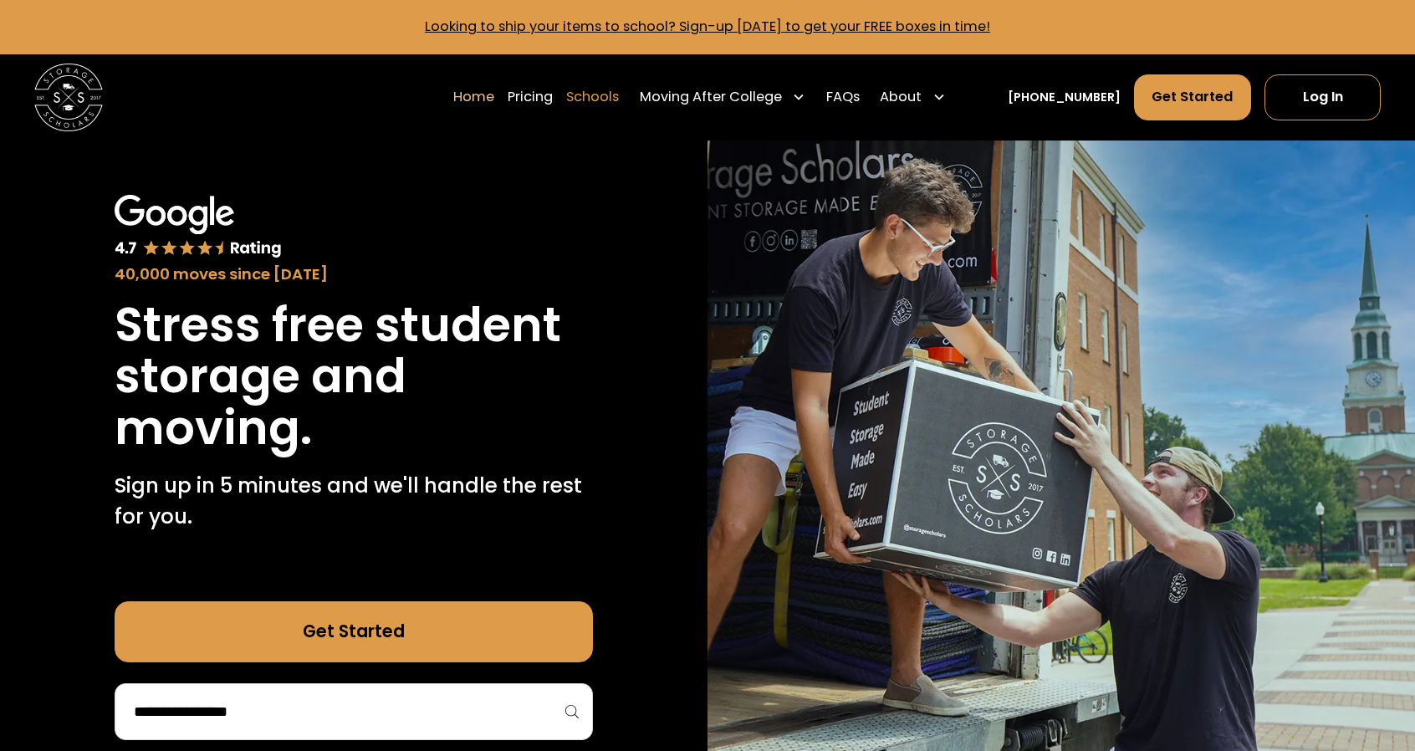
click at [619, 95] on link "Schools" at bounding box center [592, 98] width 53 height 48
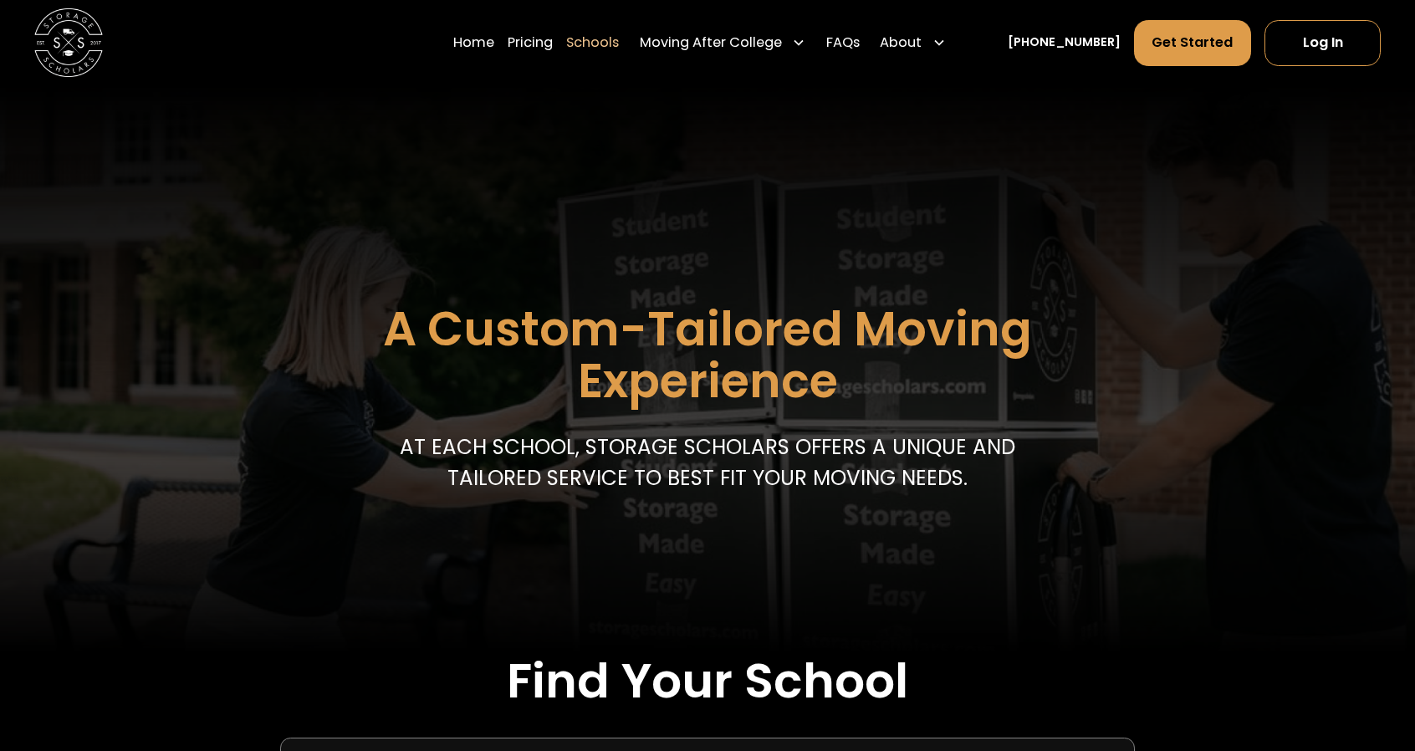
scroll to position [303, 0]
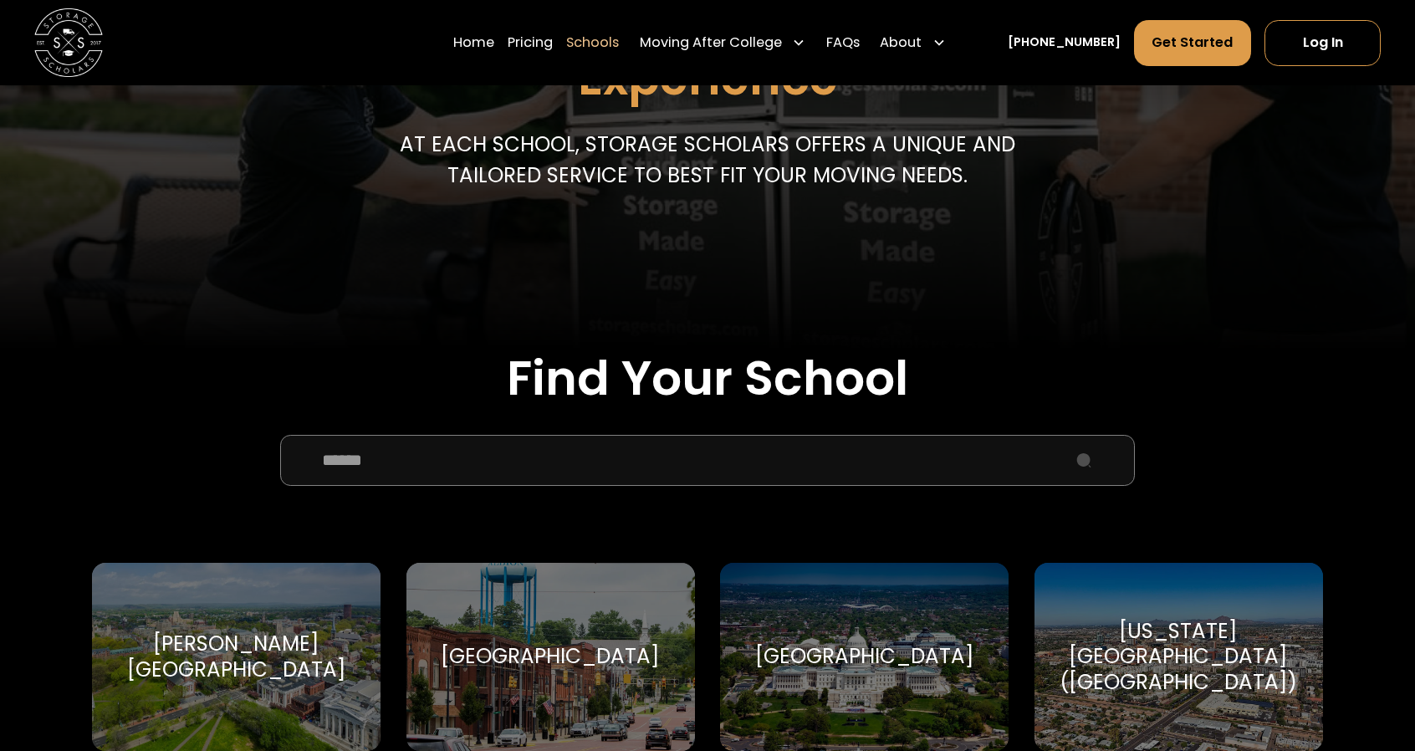
click at [661, 471] on input "School Select Form" at bounding box center [707, 460] width 855 height 51
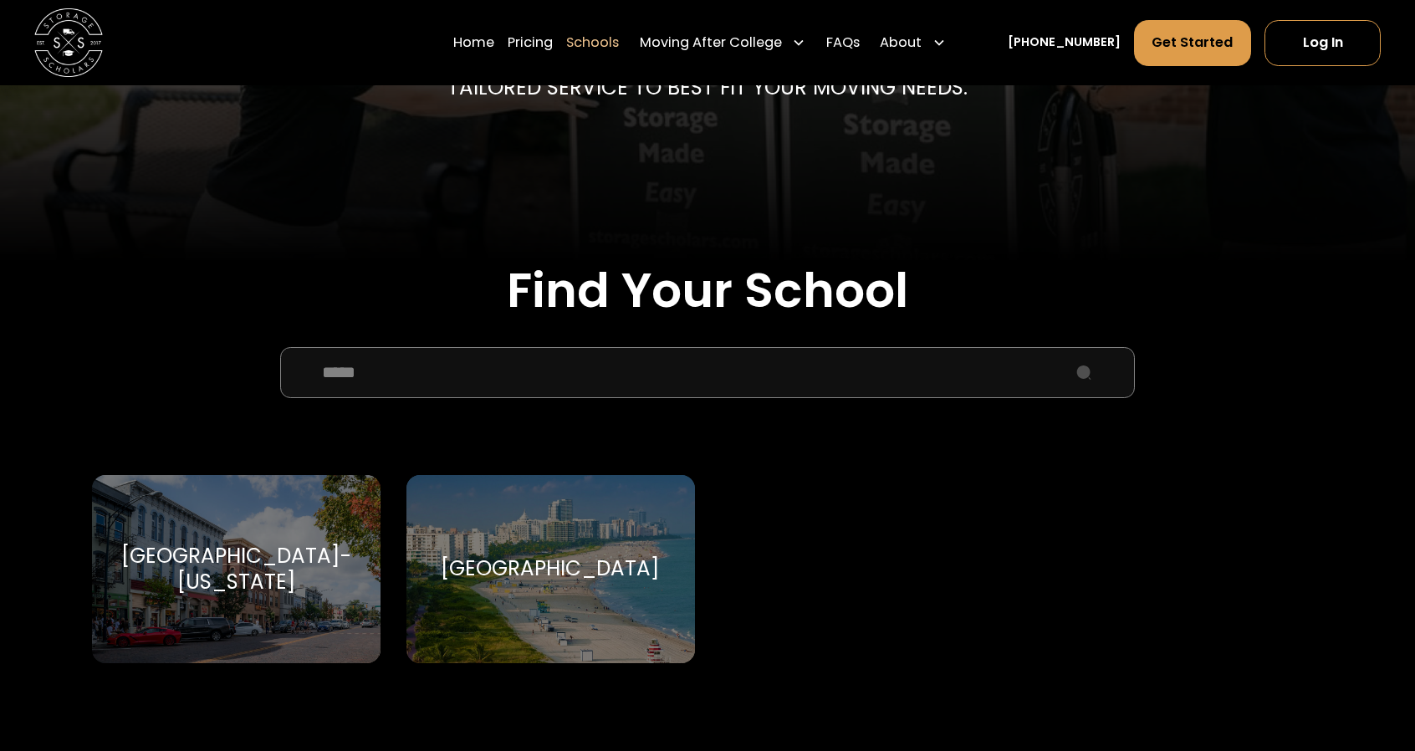
scroll to position [398, 0]
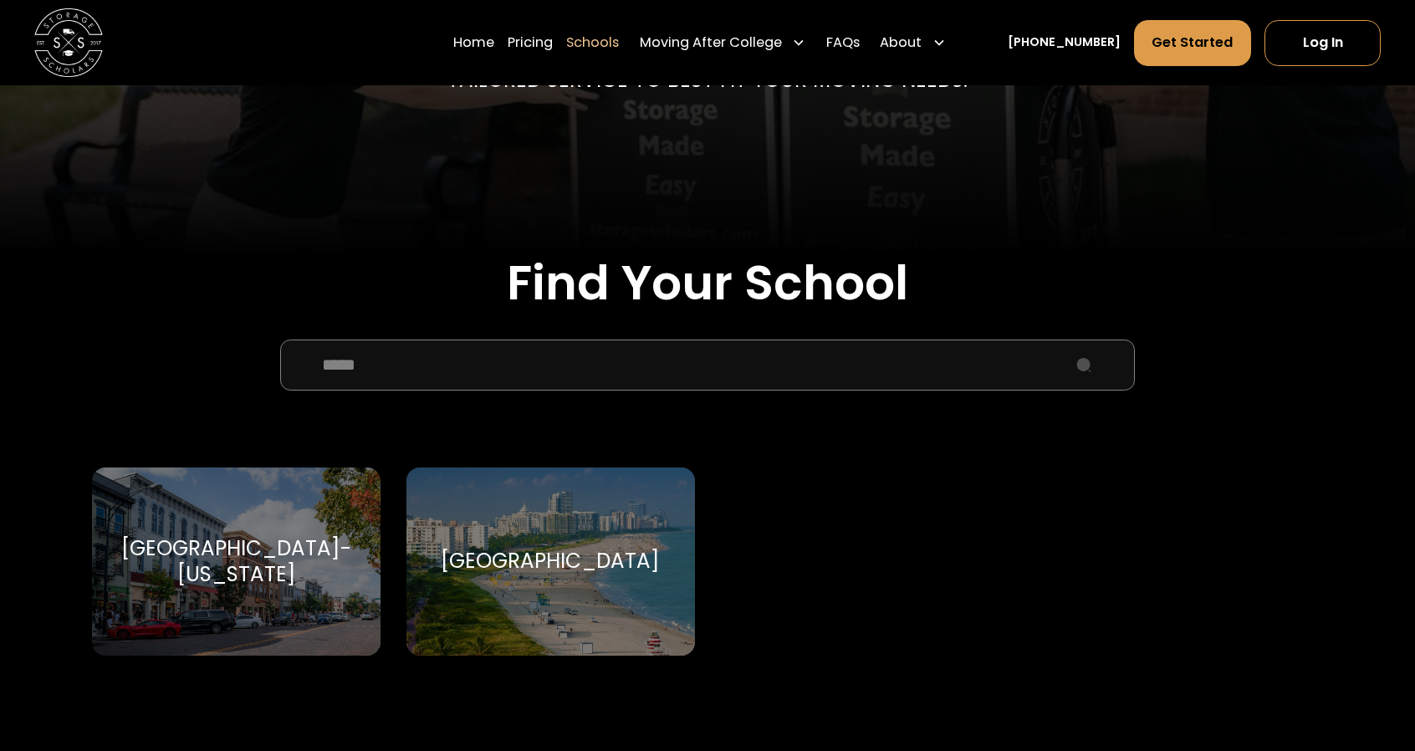
type input "*****"
click at [569, 531] on div "University Of Miami University Of Miami" at bounding box center [551, 562] width 289 height 188
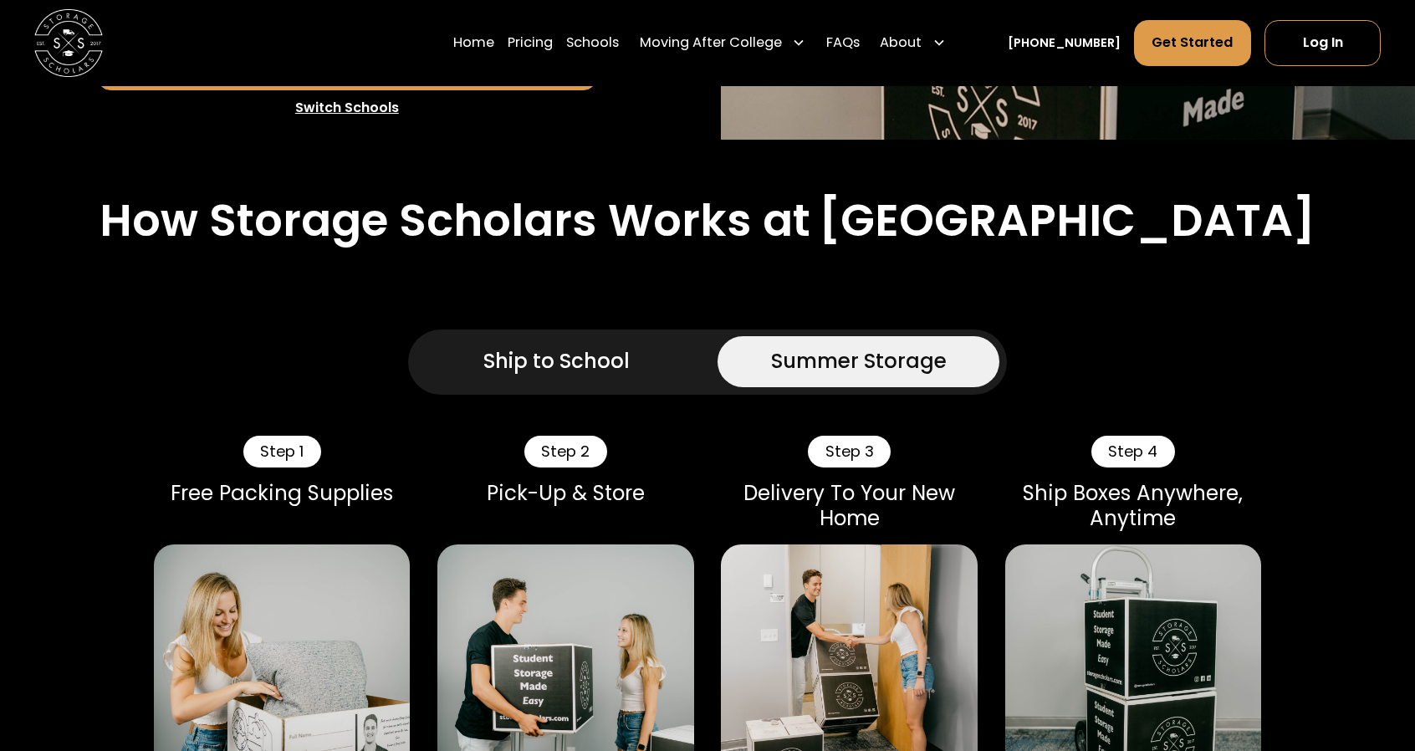
scroll to position [663, 0]
click at [520, 360] on div "Ship to School" at bounding box center [556, 360] width 146 height 31
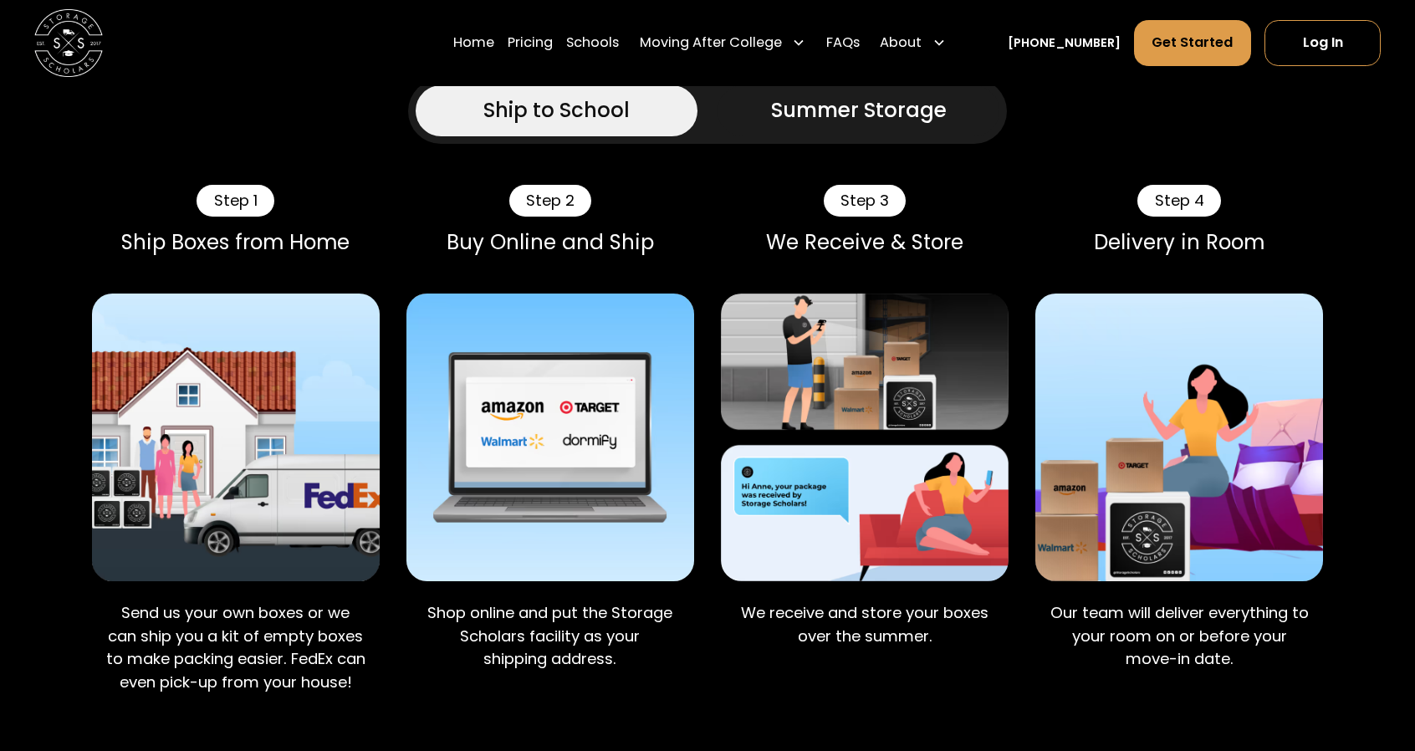
scroll to position [912, 0]
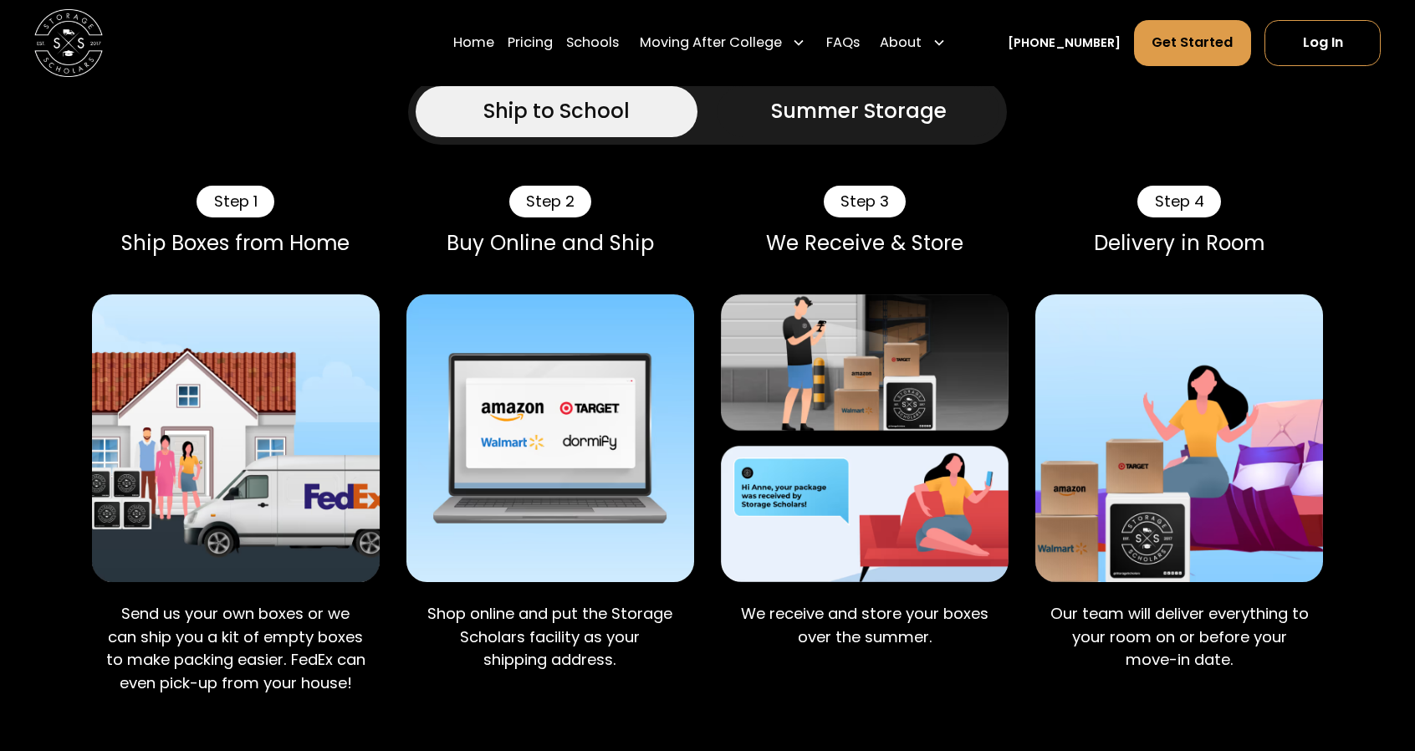
click at [882, 93] on link "Summer Storage" at bounding box center [859, 111] width 282 height 51
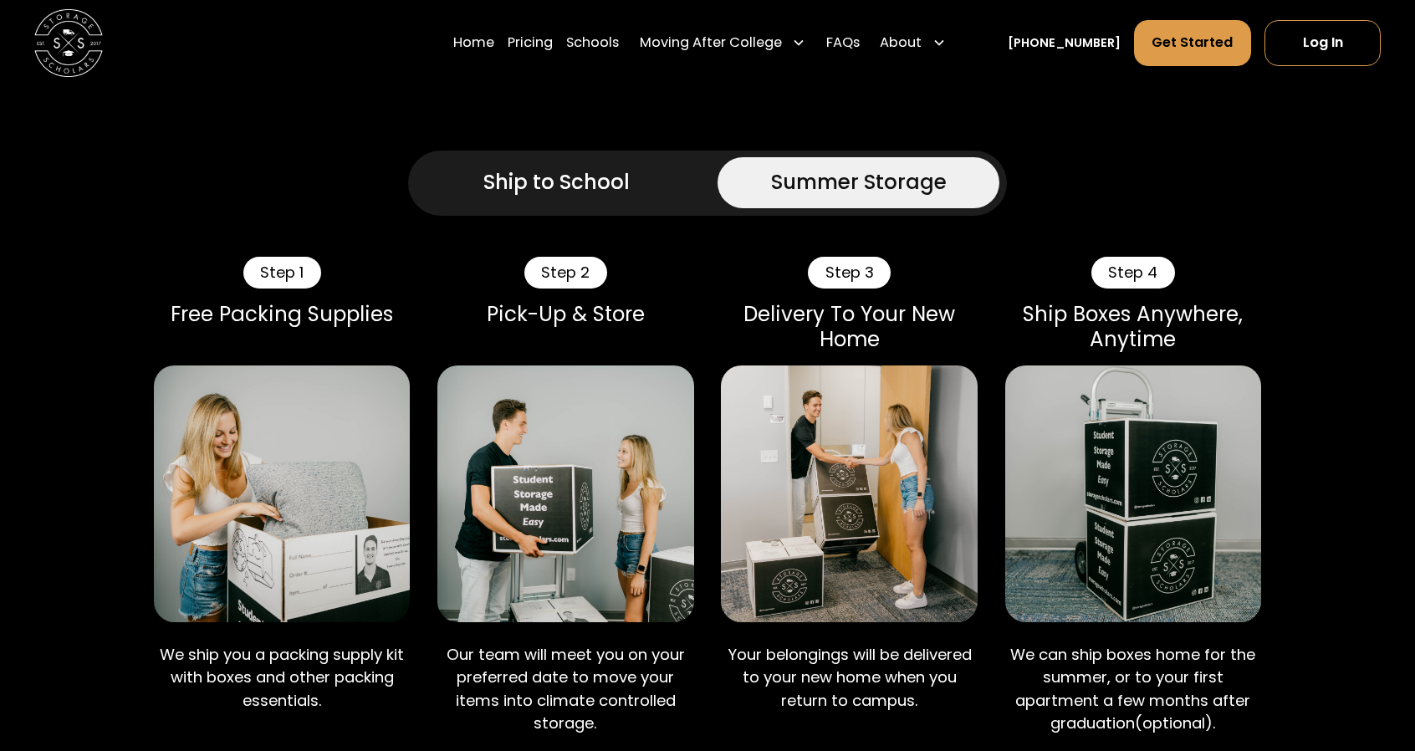
scroll to position [768, 0]
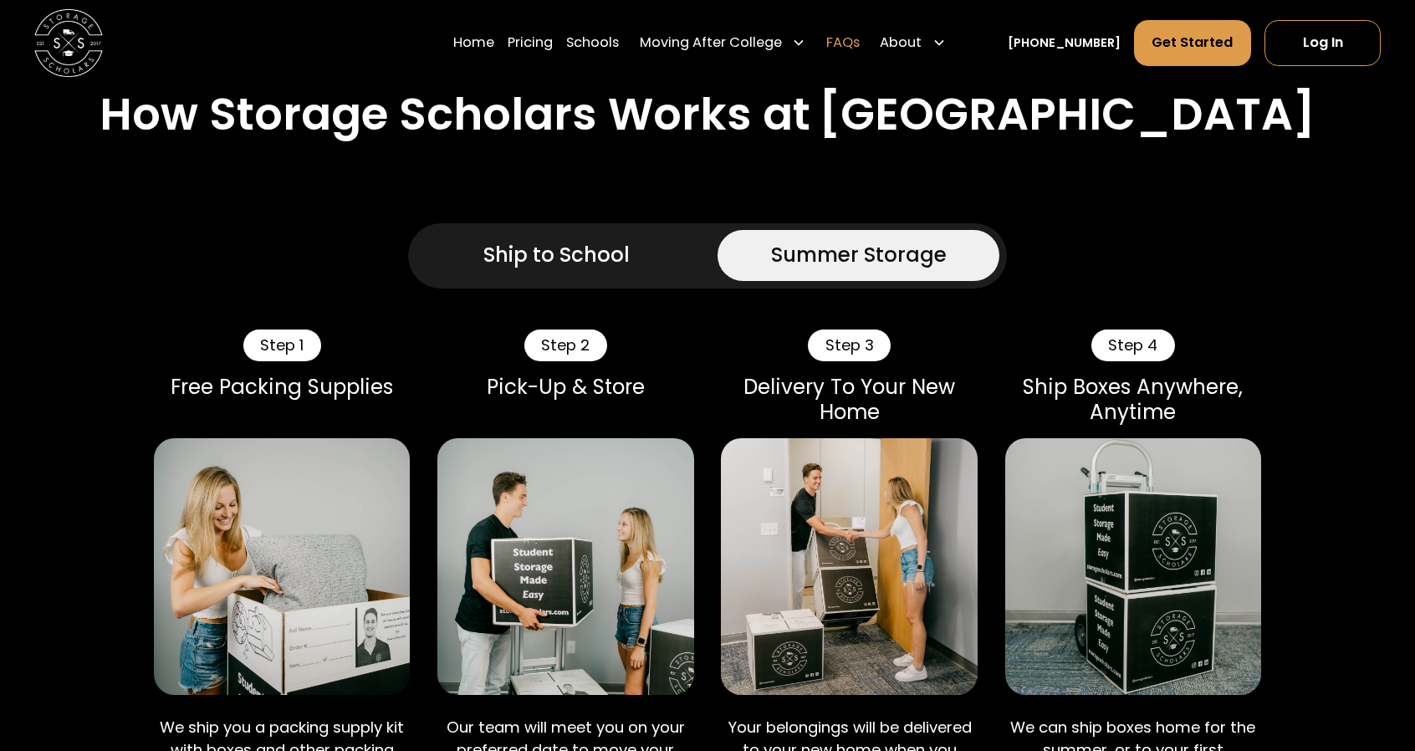
click at [860, 46] on link "FAQs" at bounding box center [842, 42] width 33 height 48
click at [491, 43] on link "Home" at bounding box center [473, 42] width 41 height 48
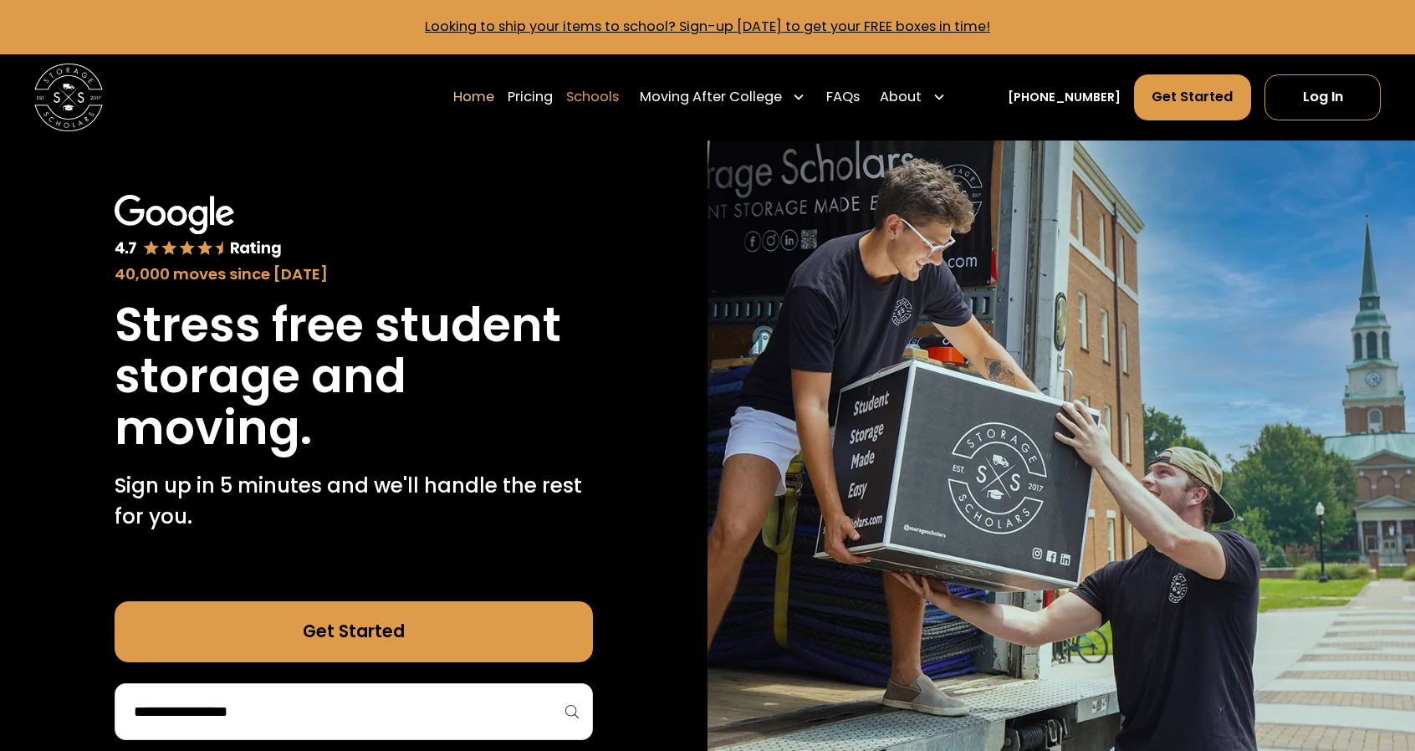
click at [597, 98] on link "Schools" at bounding box center [592, 98] width 53 height 48
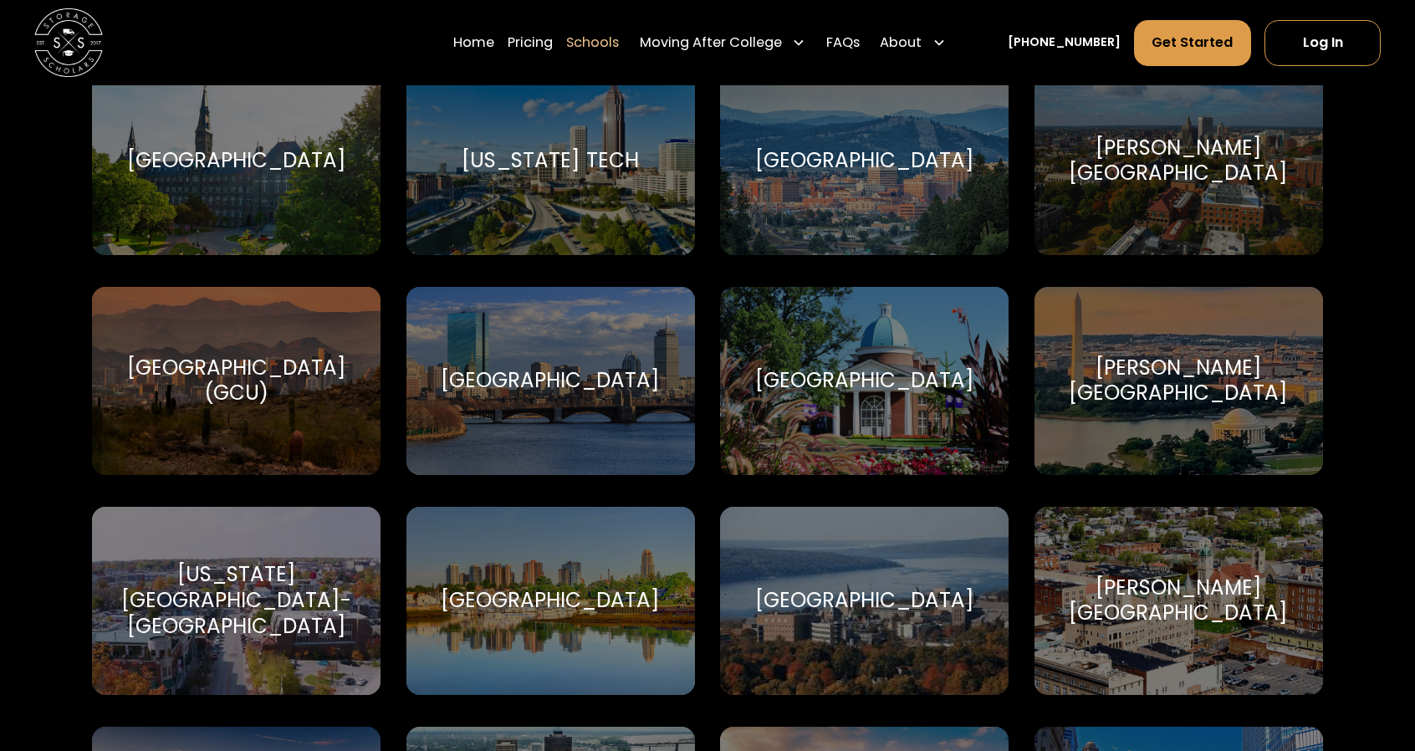
scroll to position [3441, 0]
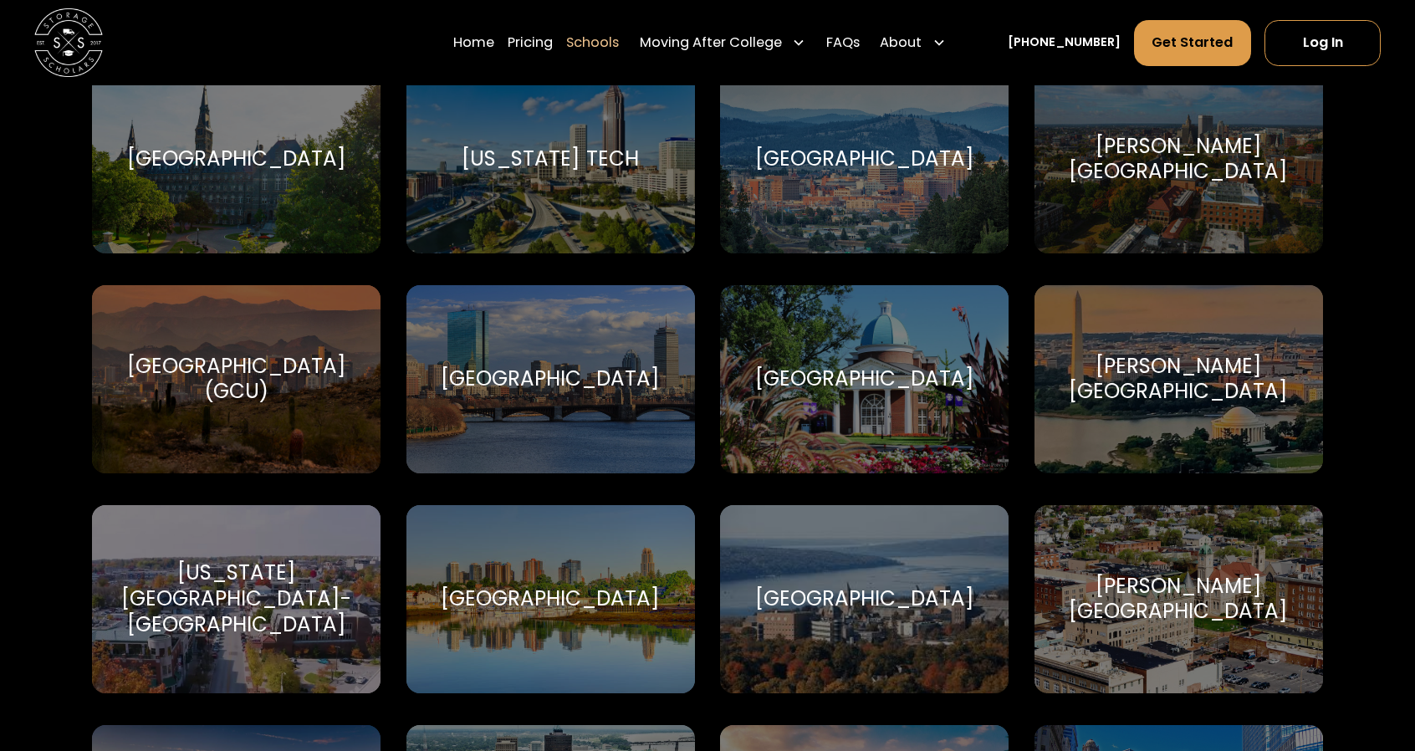
click at [798, 208] on div "[GEOGRAPHIC_DATA]" at bounding box center [864, 159] width 289 height 188
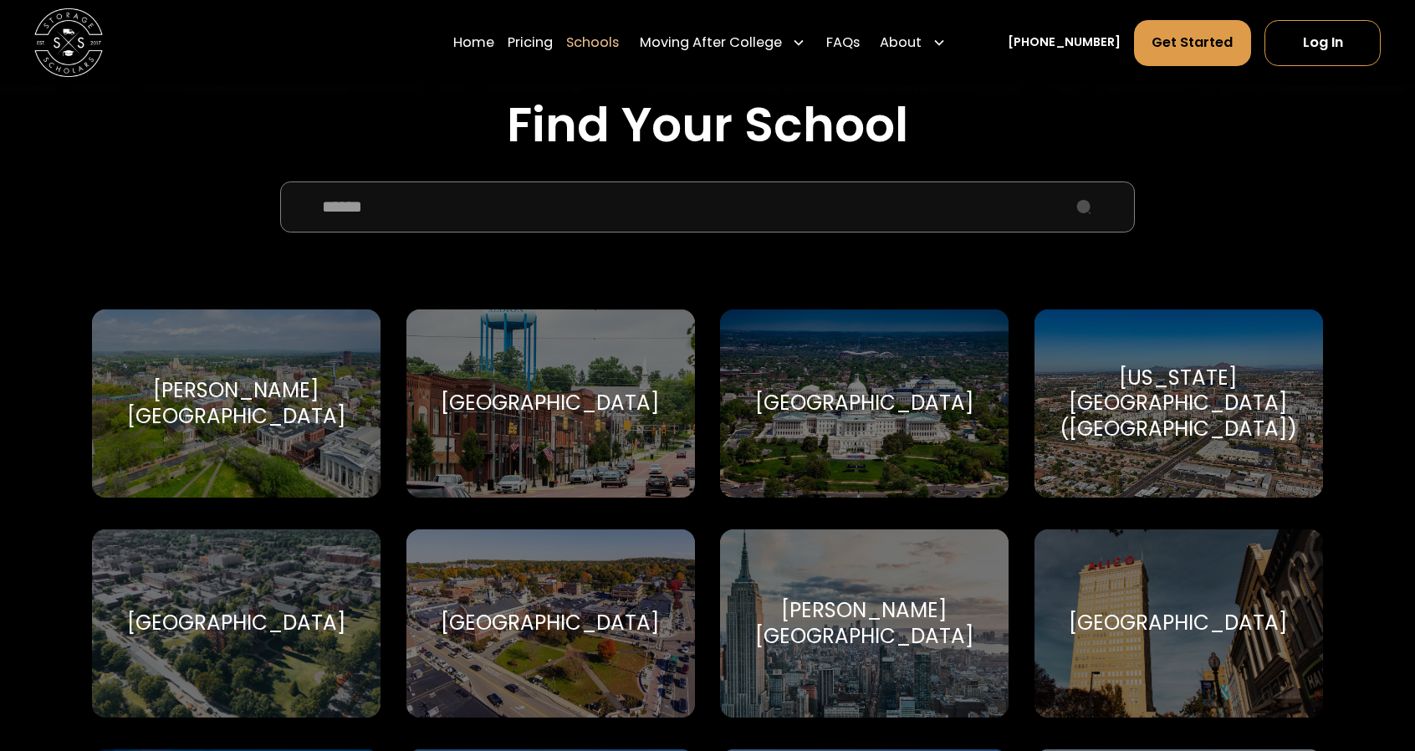
scroll to position [0, 0]
